Goal: Information Seeking & Learning: Learn about a topic

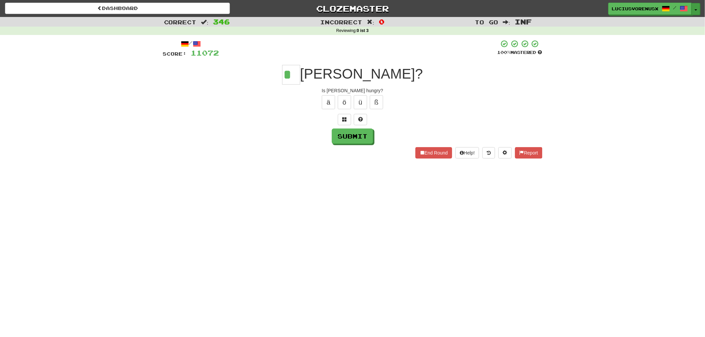
click at [696, 9] on span "button" at bounding box center [696, 9] width 3 height 1
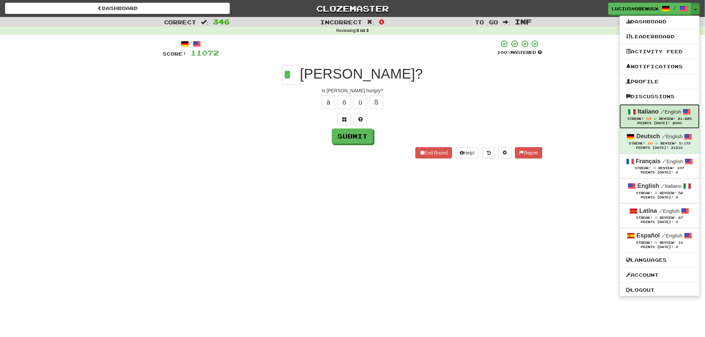
click at [663, 119] on span "Review:" at bounding box center [667, 119] width 16 height 4
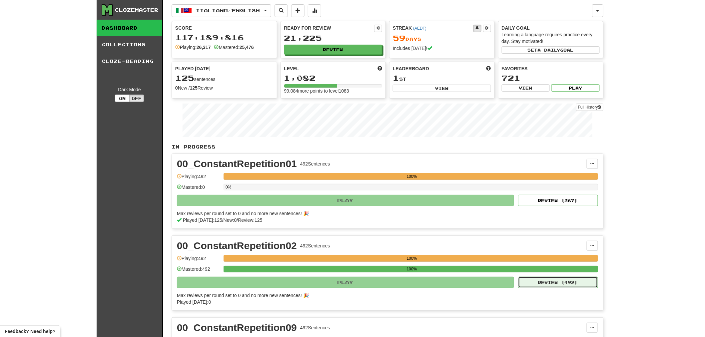
click at [546, 286] on button "Review ( 492 )" at bounding box center [558, 282] width 80 height 11
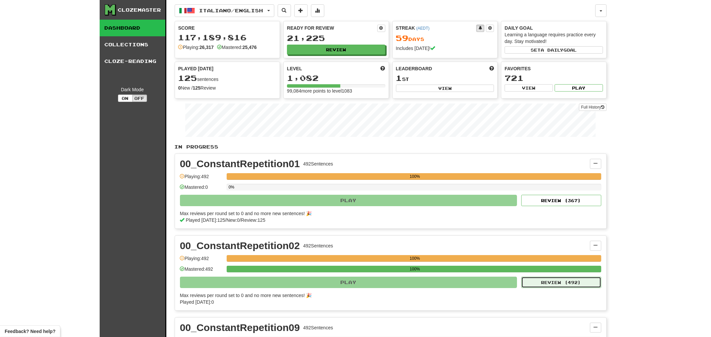
select select "********"
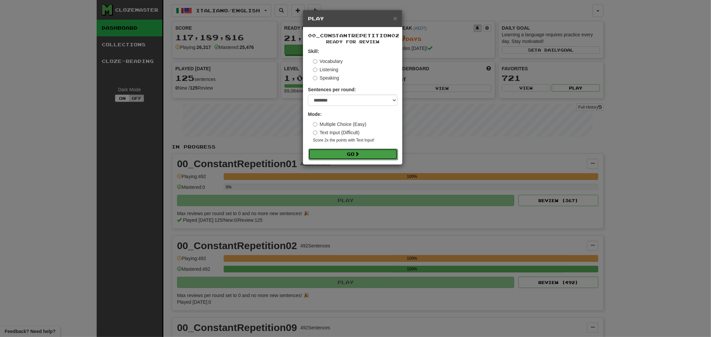
click at [349, 155] on button "Go" at bounding box center [352, 154] width 89 height 11
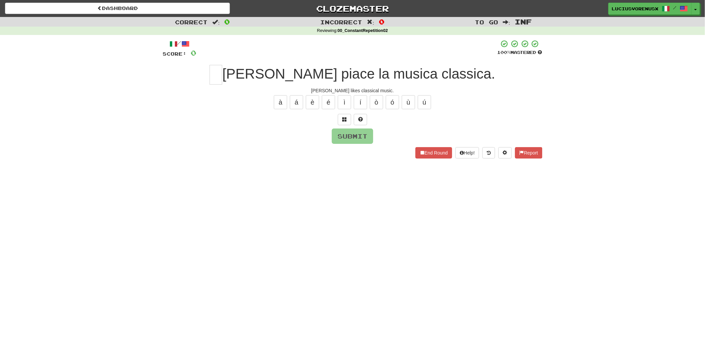
click at [50, 197] on div "Dashboard Clozemaster [PERSON_NAME] / Toggle Dropdown Dashboard Leaderboard Act…" at bounding box center [352, 168] width 705 height 337
click at [222, 72] on input "text" at bounding box center [216, 75] width 13 height 20
type input "*"
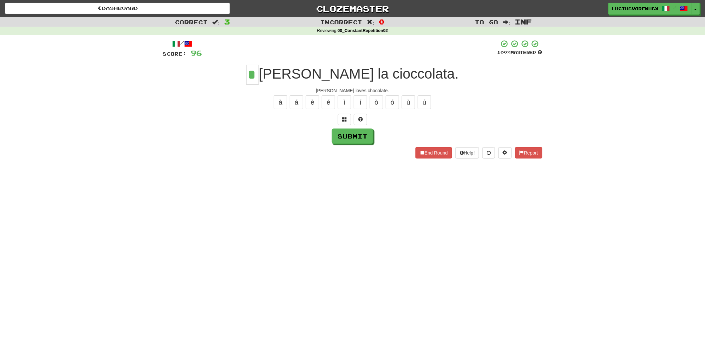
type input "*"
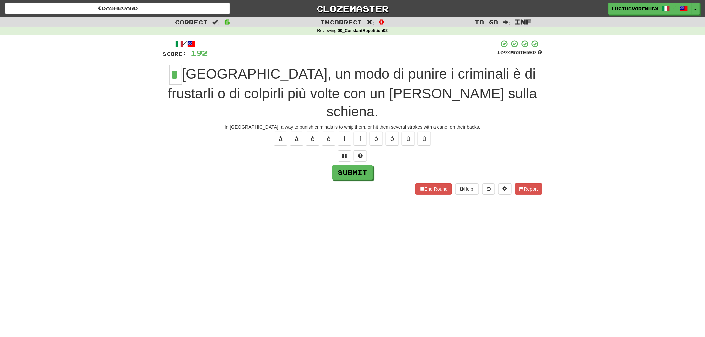
type input "*"
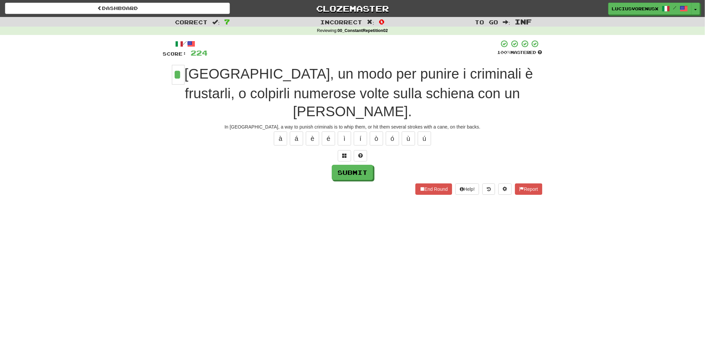
type input "*"
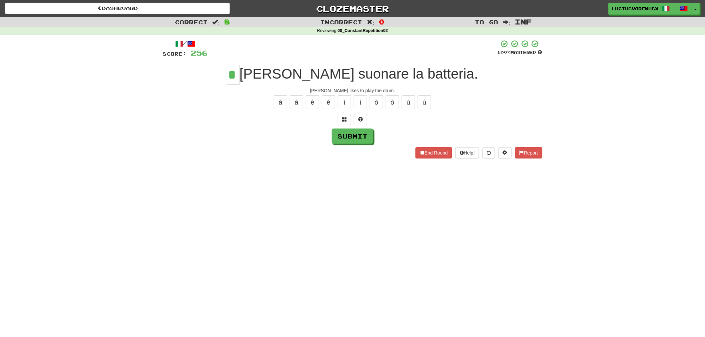
type input "*"
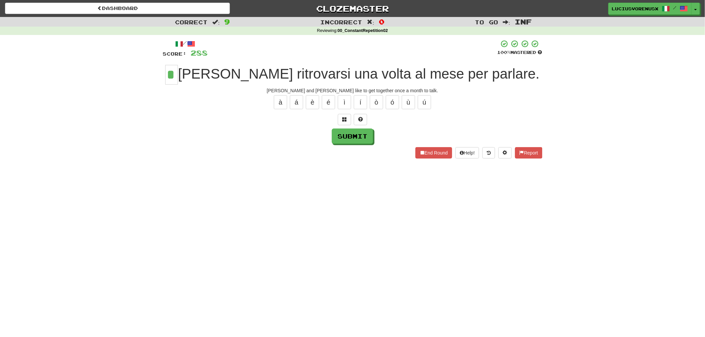
type input "*"
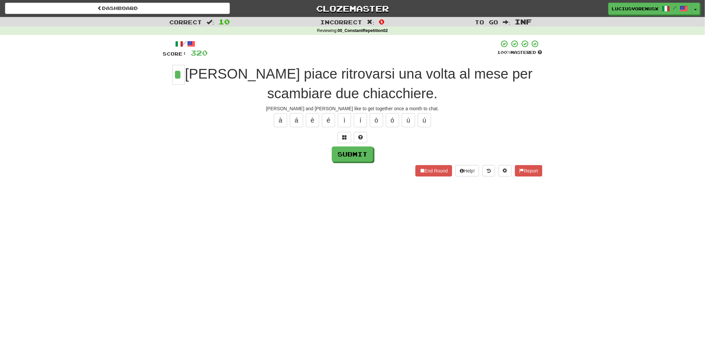
type input "*"
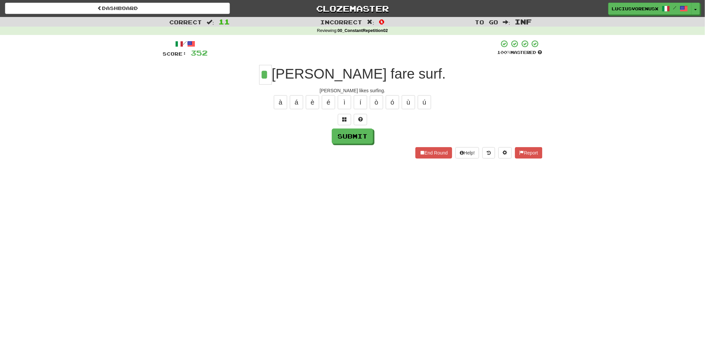
type input "*"
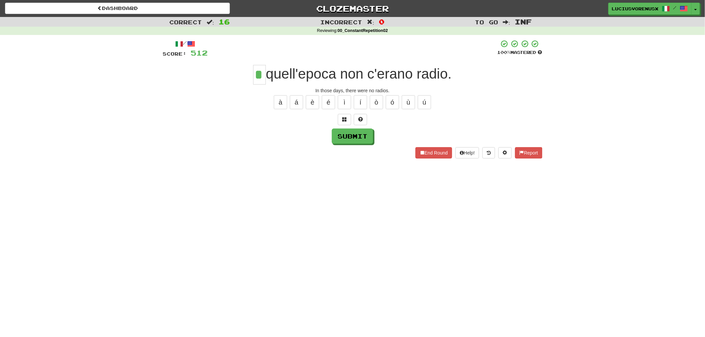
type input "*"
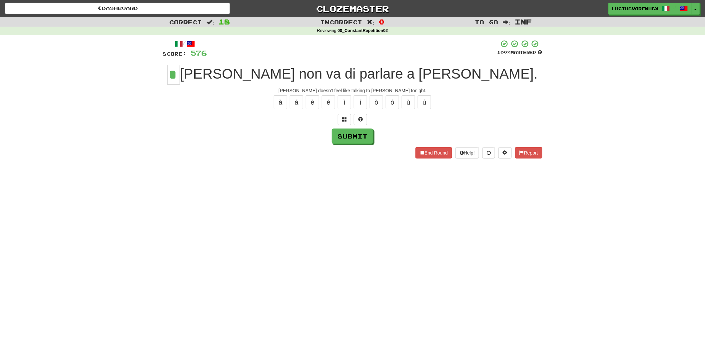
type input "*"
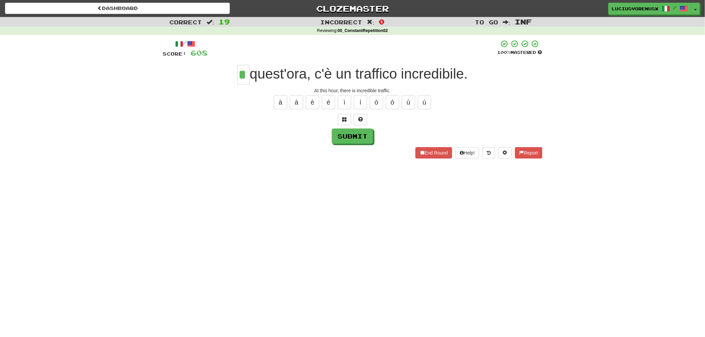
type input "*"
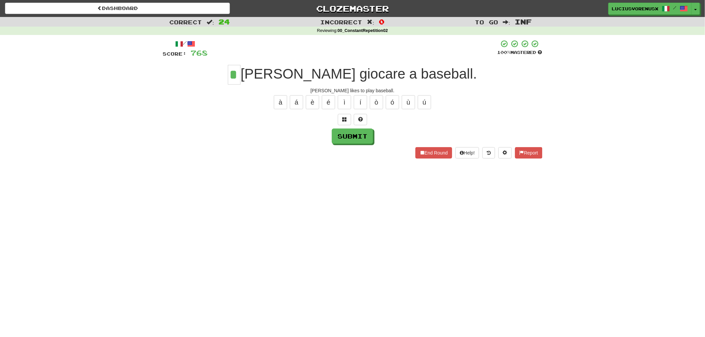
type input "*"
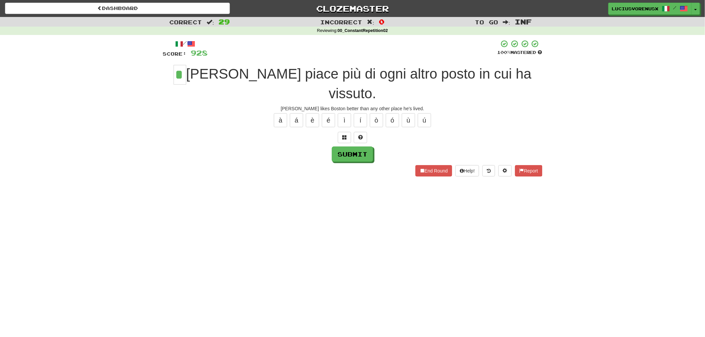
type input "*"
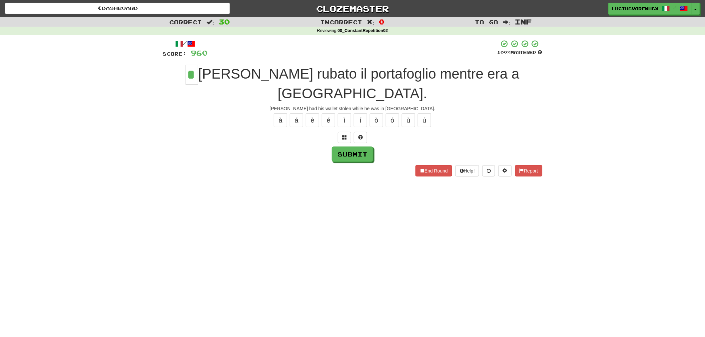
type input "*"
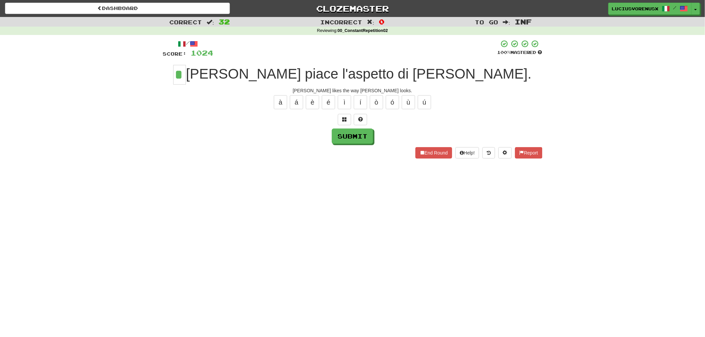
type input "*"
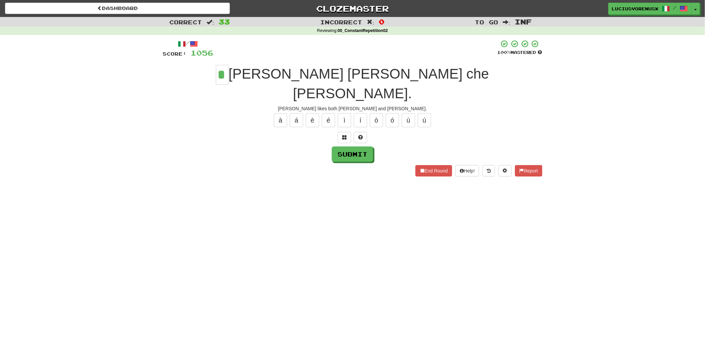
type input "*"
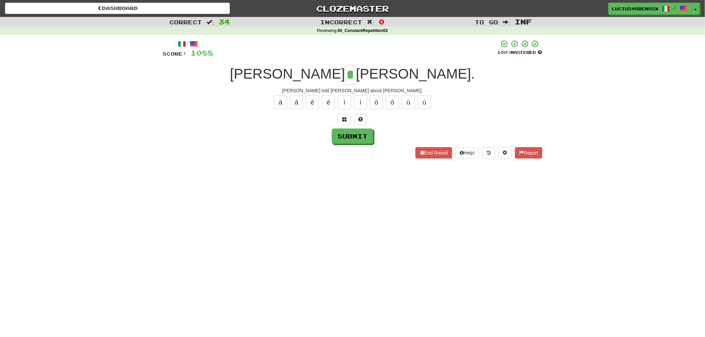
type input "*"
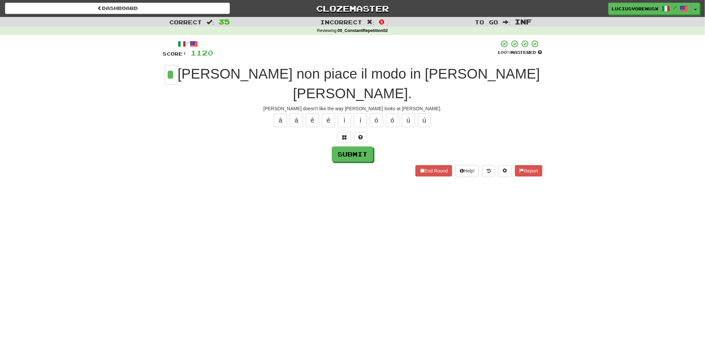
type input "*"
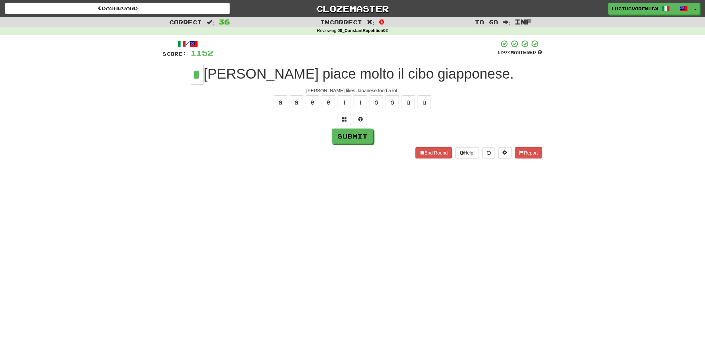
type input "*"
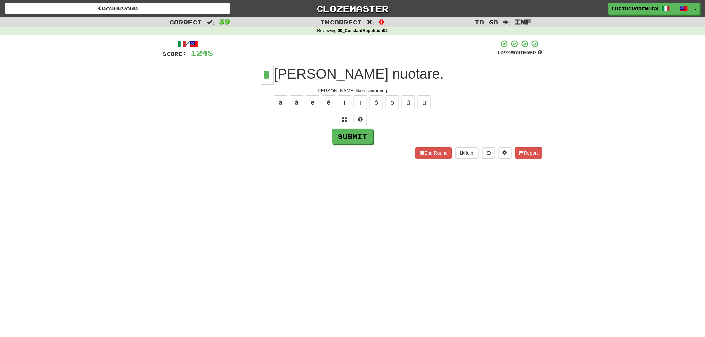
type input "*"
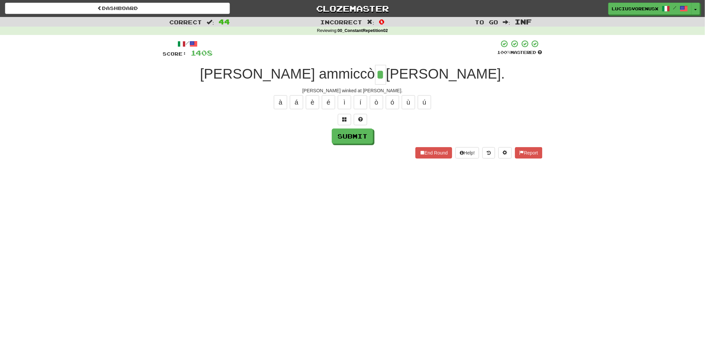
type input "*"
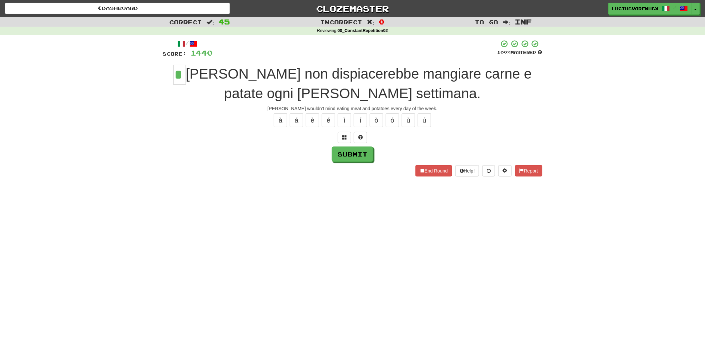
type input "*"
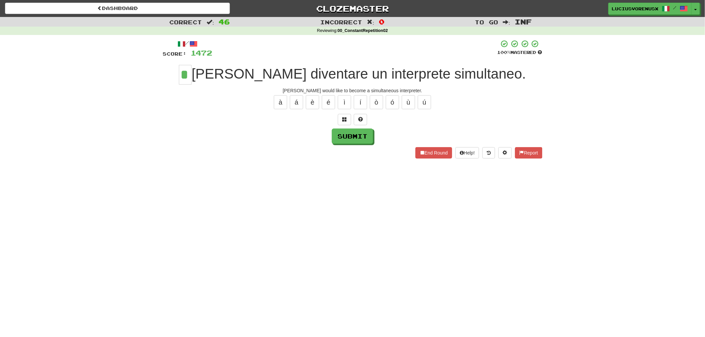
type input "*"
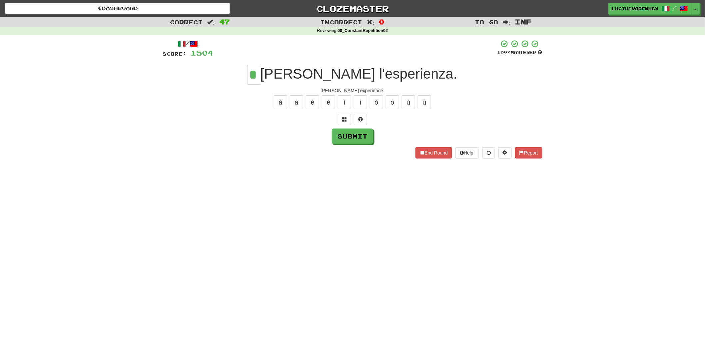
type input "*"
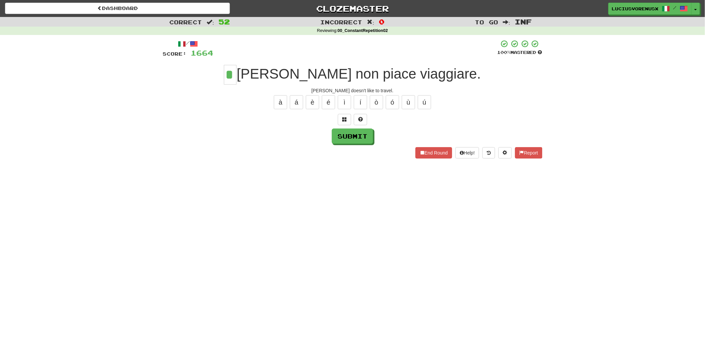
type input "*"
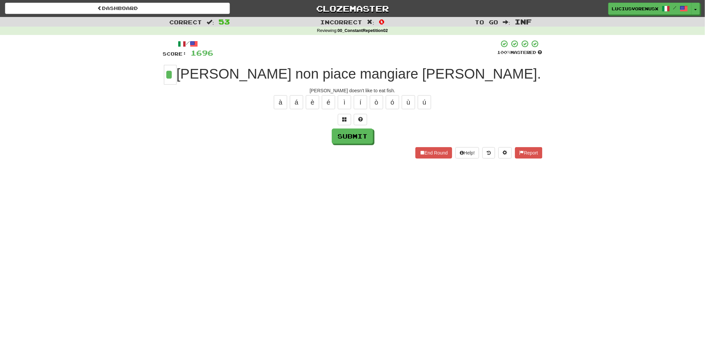
type input "*"
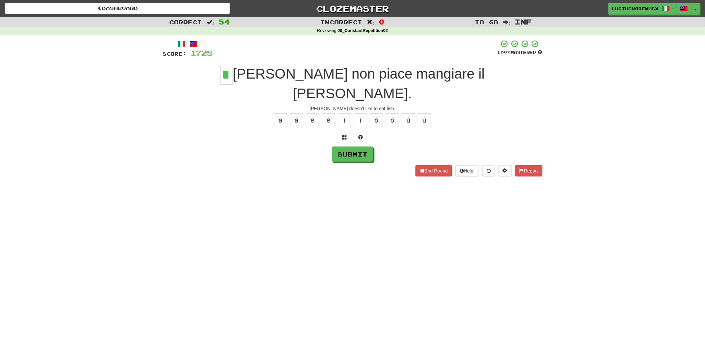
type input "*"
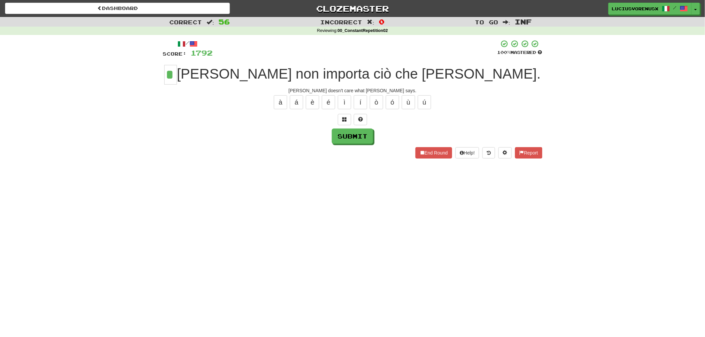
type input "*"
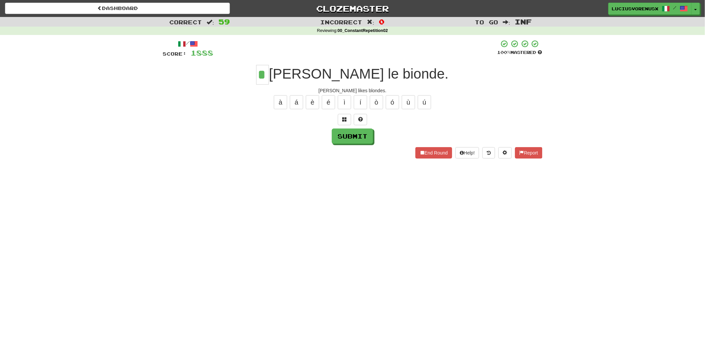
type input "*"
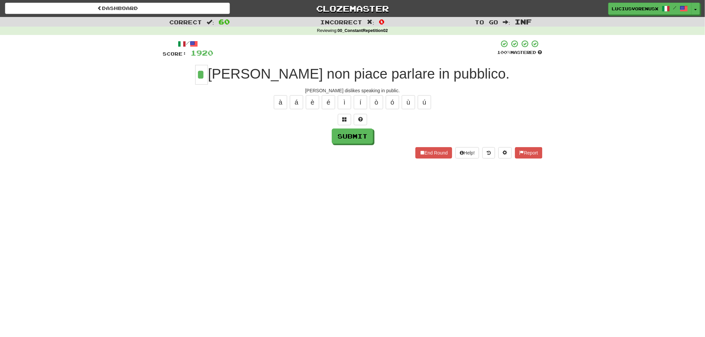
type input "*"
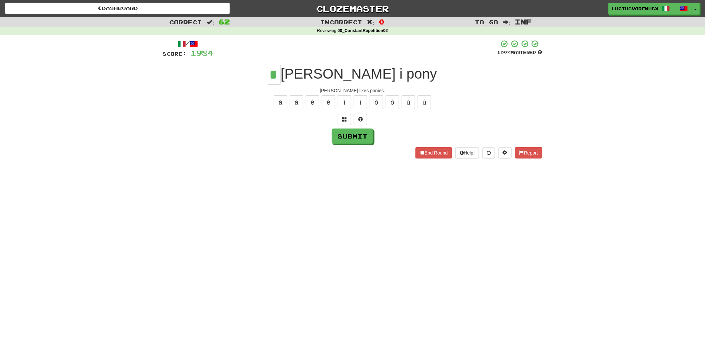
type input "*"
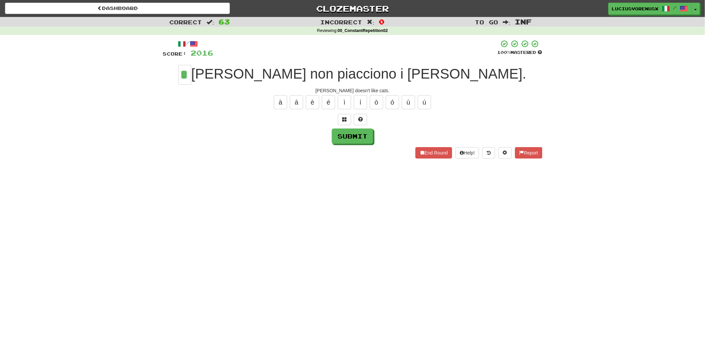
type input "*"
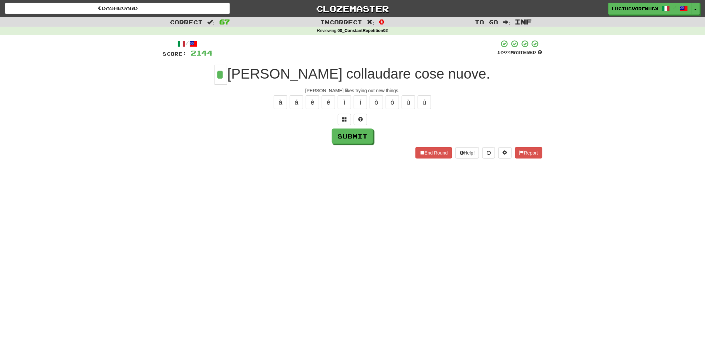
type input "*"
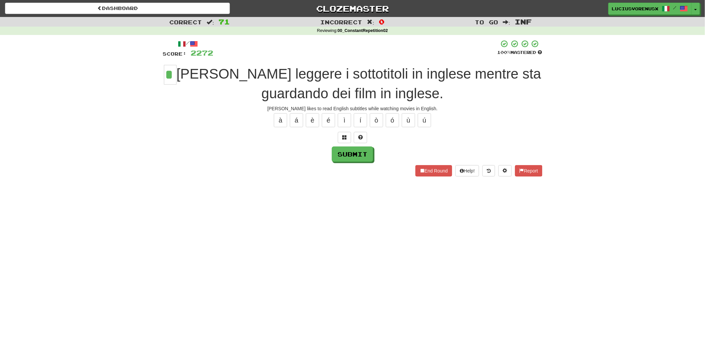
type input "*"
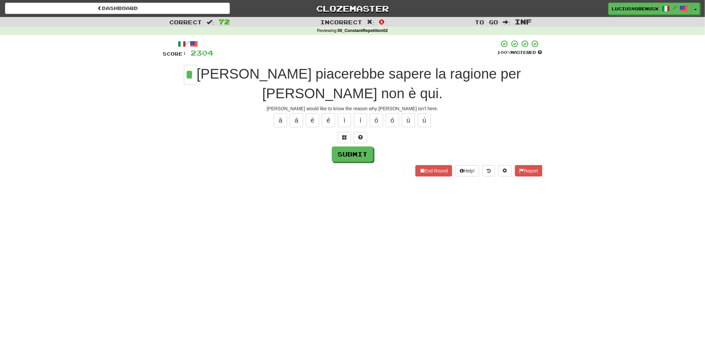
type input "*"
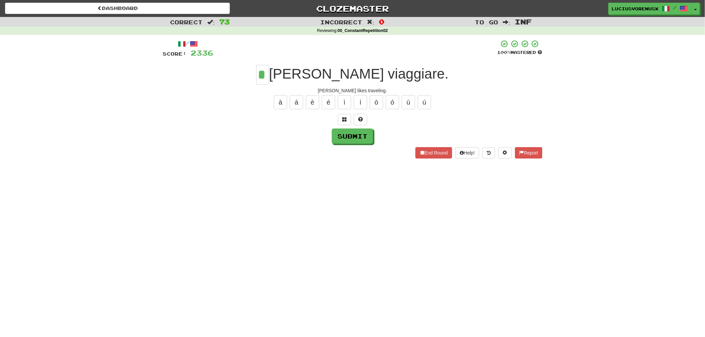
type input "*"
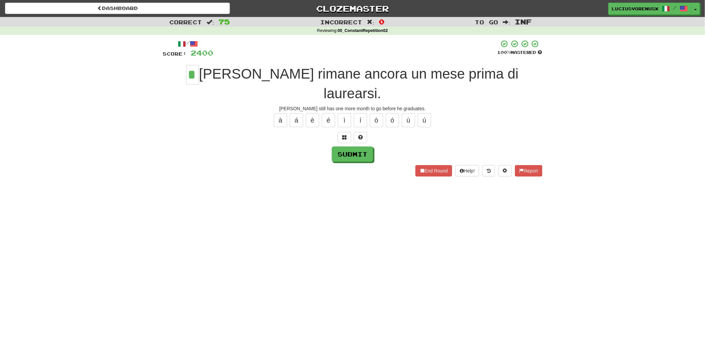
type input "*"
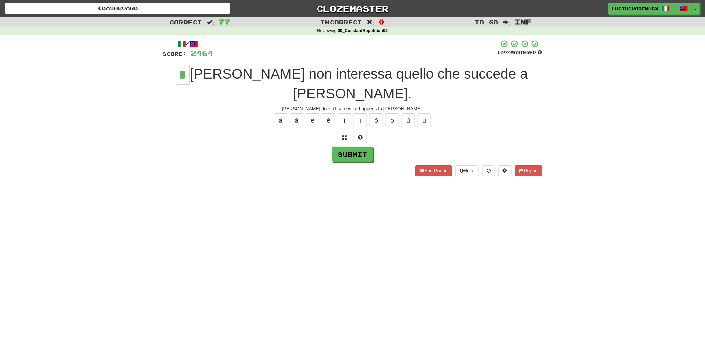
type input "*"
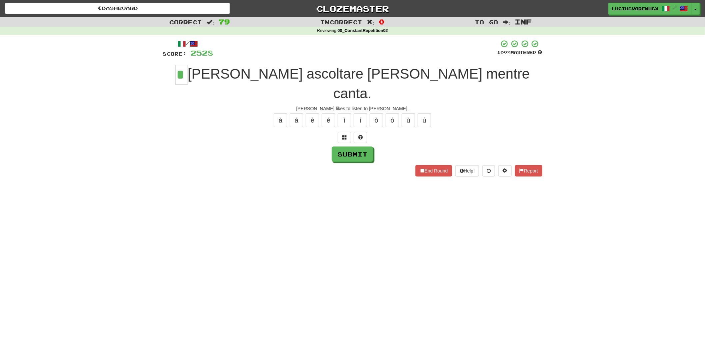
type input "*"
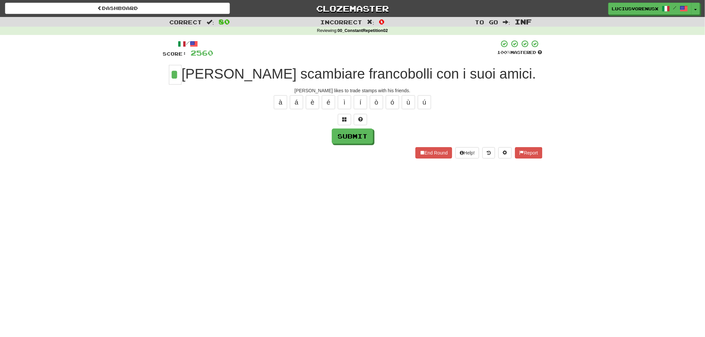
type input "*"
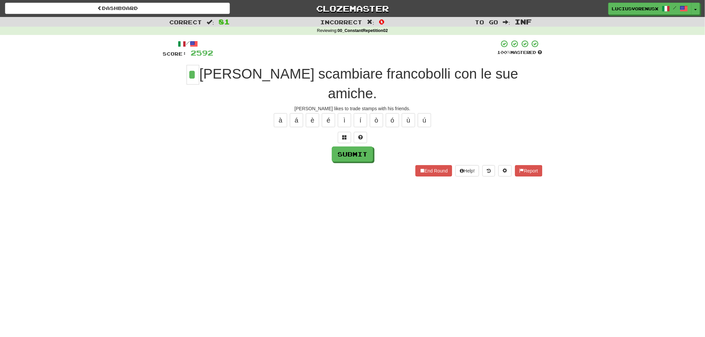
type input "*"
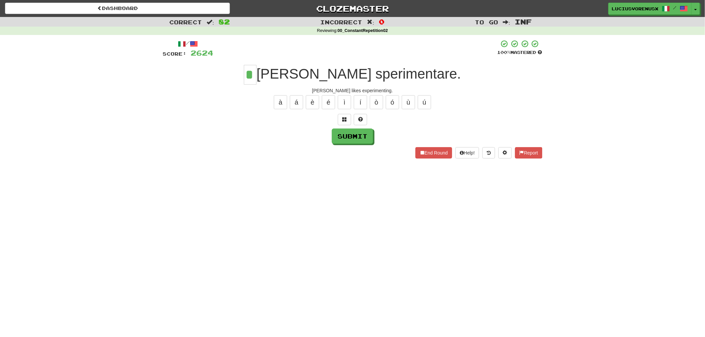
type input "*"
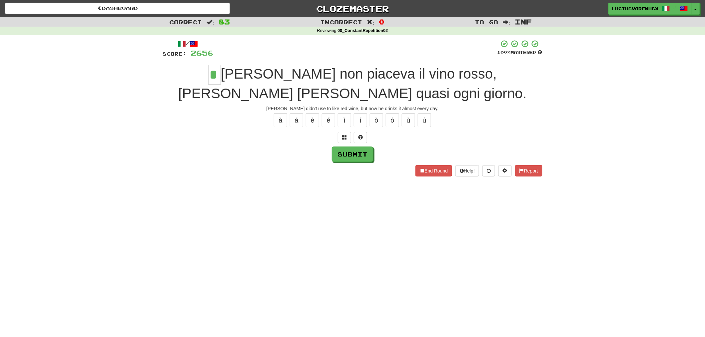
type input "*"
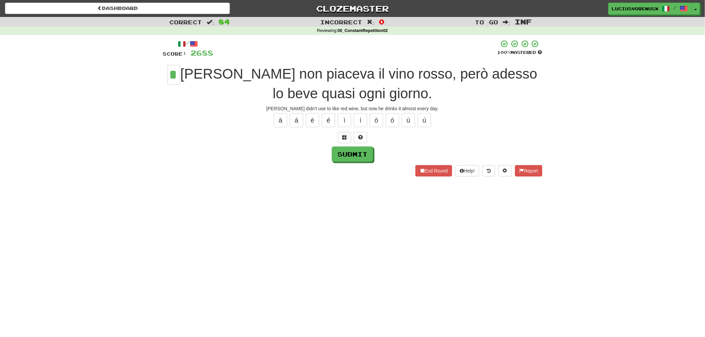
type input "*"
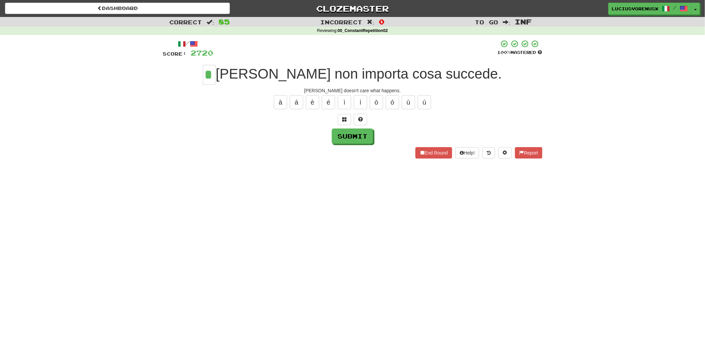
type input "*"
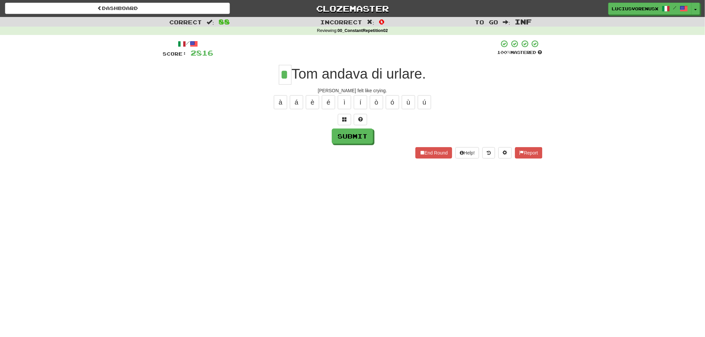
type input "*"
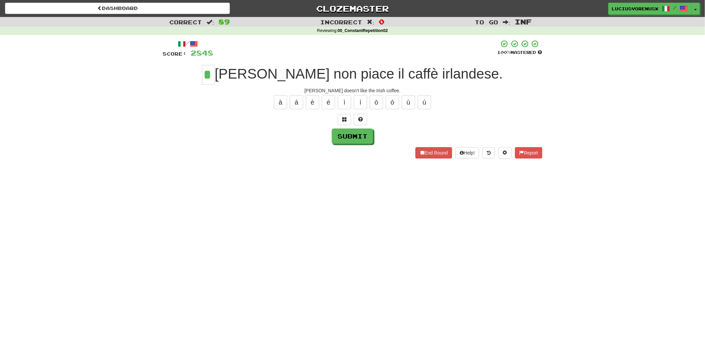
type input "*"
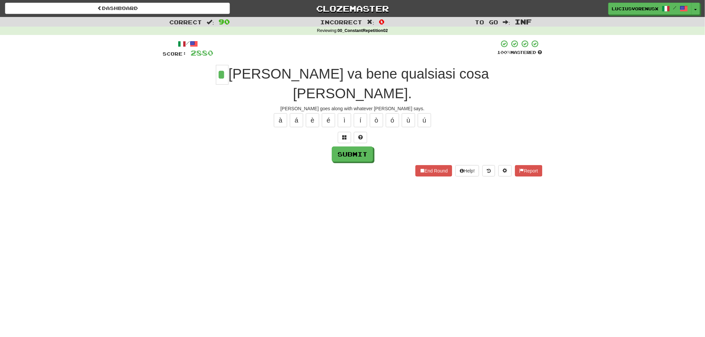
type input "*"
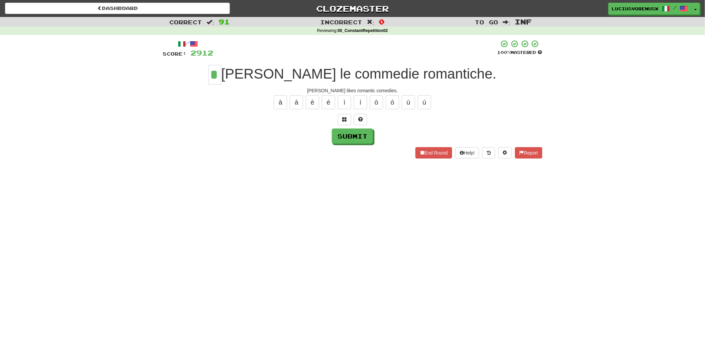
type input "*"
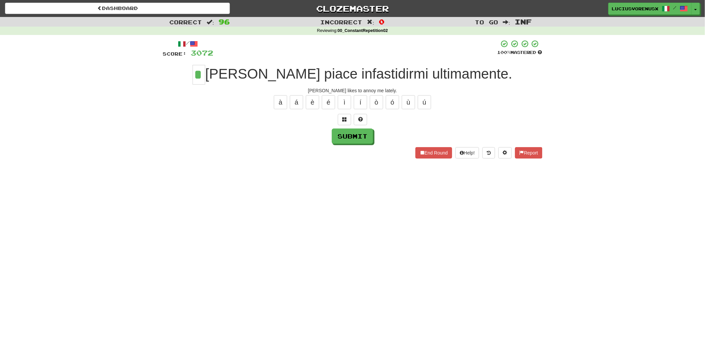
type input "*"
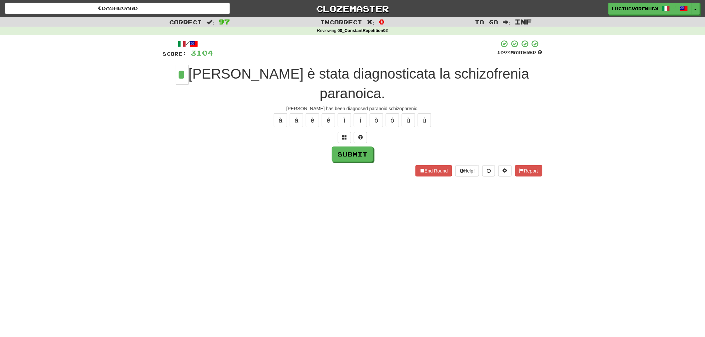
type input "*"
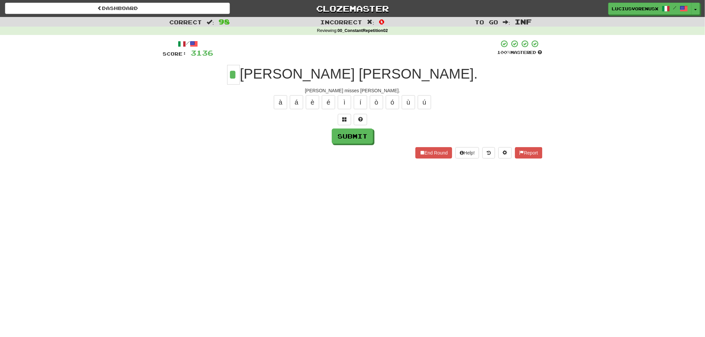
type input "*"
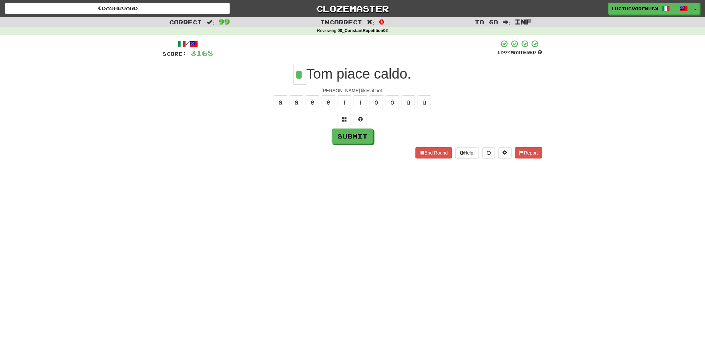
type input "*"
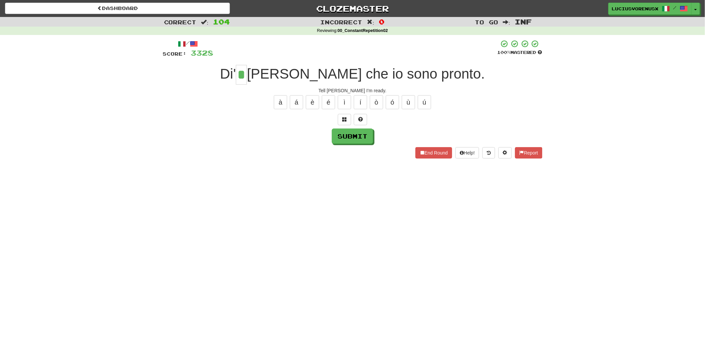
type input "*"
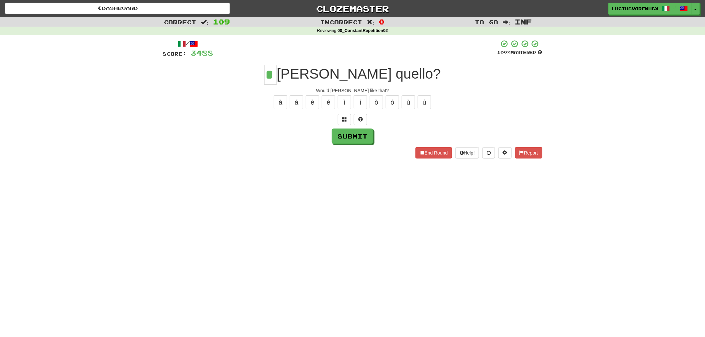
type input "*"
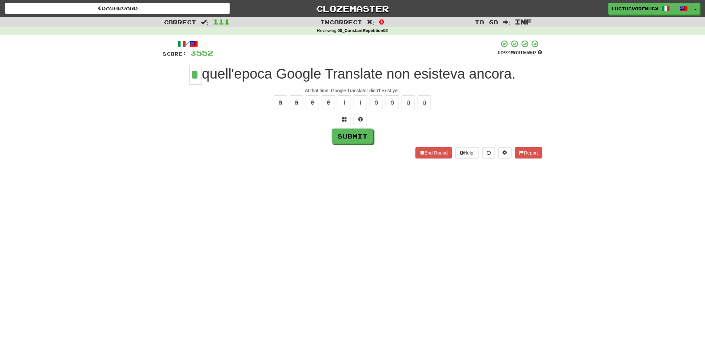
type input "*"
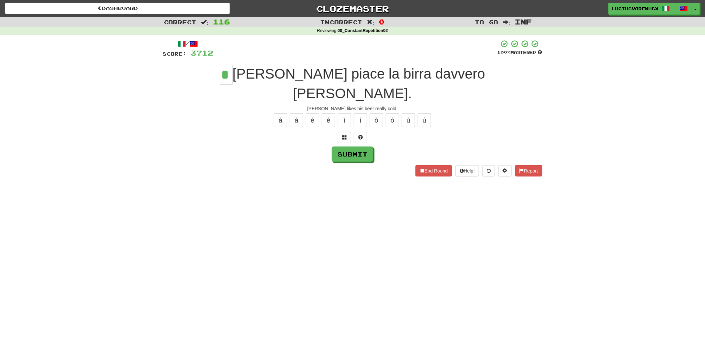
type input "*"
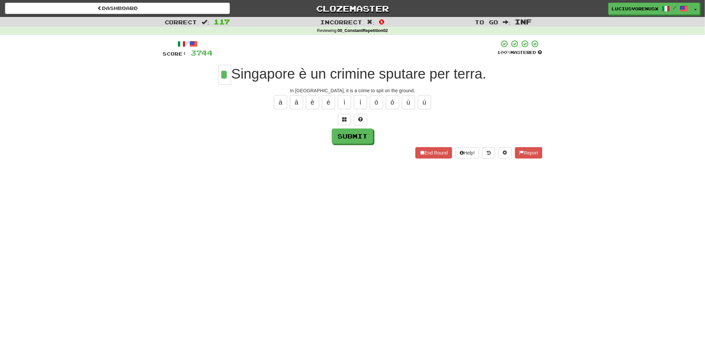
type input "*"
